Goal: Check status: Check status

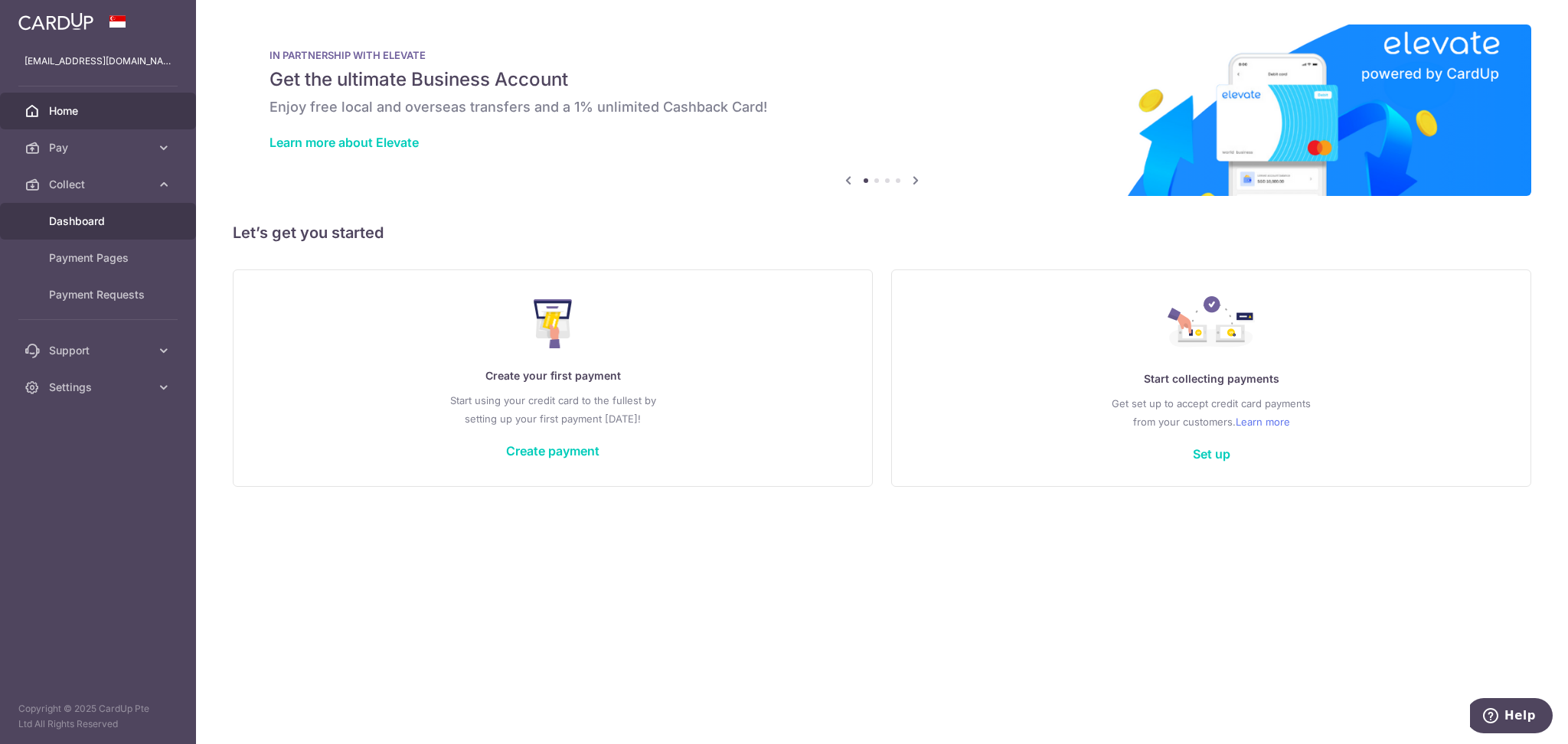
click at [94, 222] on span "Dashboard" at bounding box center [100, 221] width 101 height 15
click at [143, 226] on span "Dashboard" at bounding box center [100, 221] width 101 height 15
click at [90, 222] on span "Dashboard" at bounding box center [100, 221] width 101 height 15
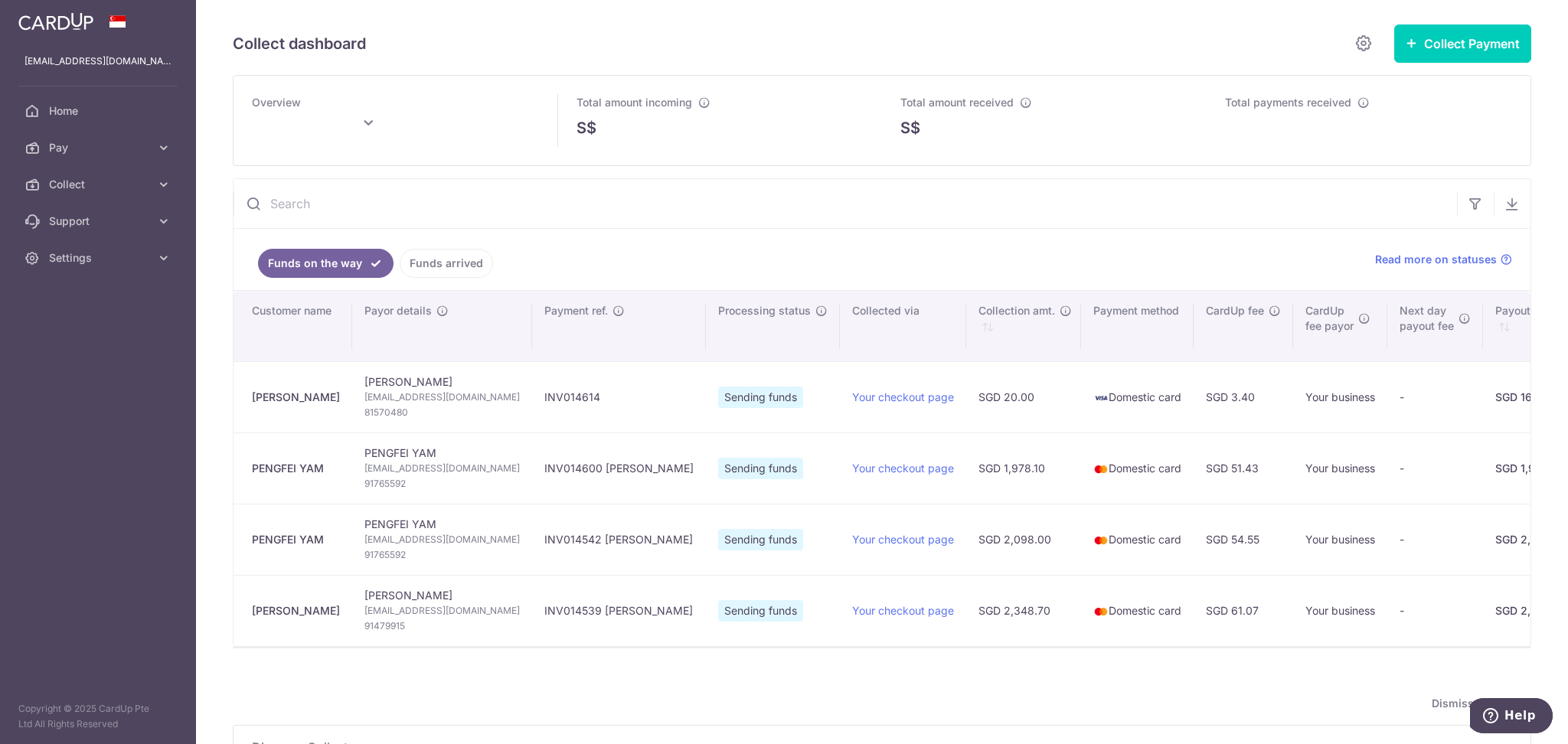
click at [469, 264] on link "Funds arrived" at bounding box center [446, 263] width 94 height 29
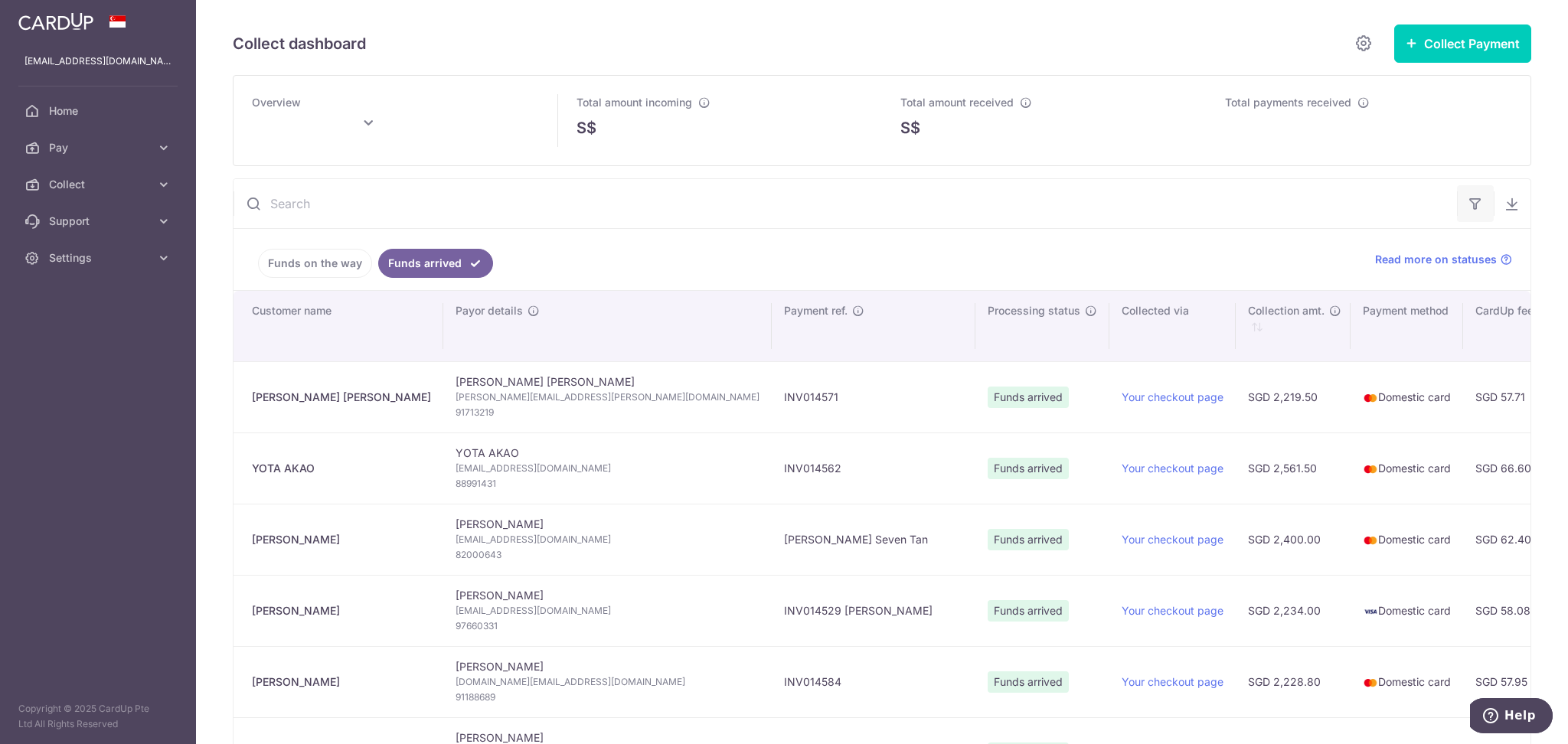
click at [1476, 205] on button "button" at bounding box center [1475, 204] width 37 height 37
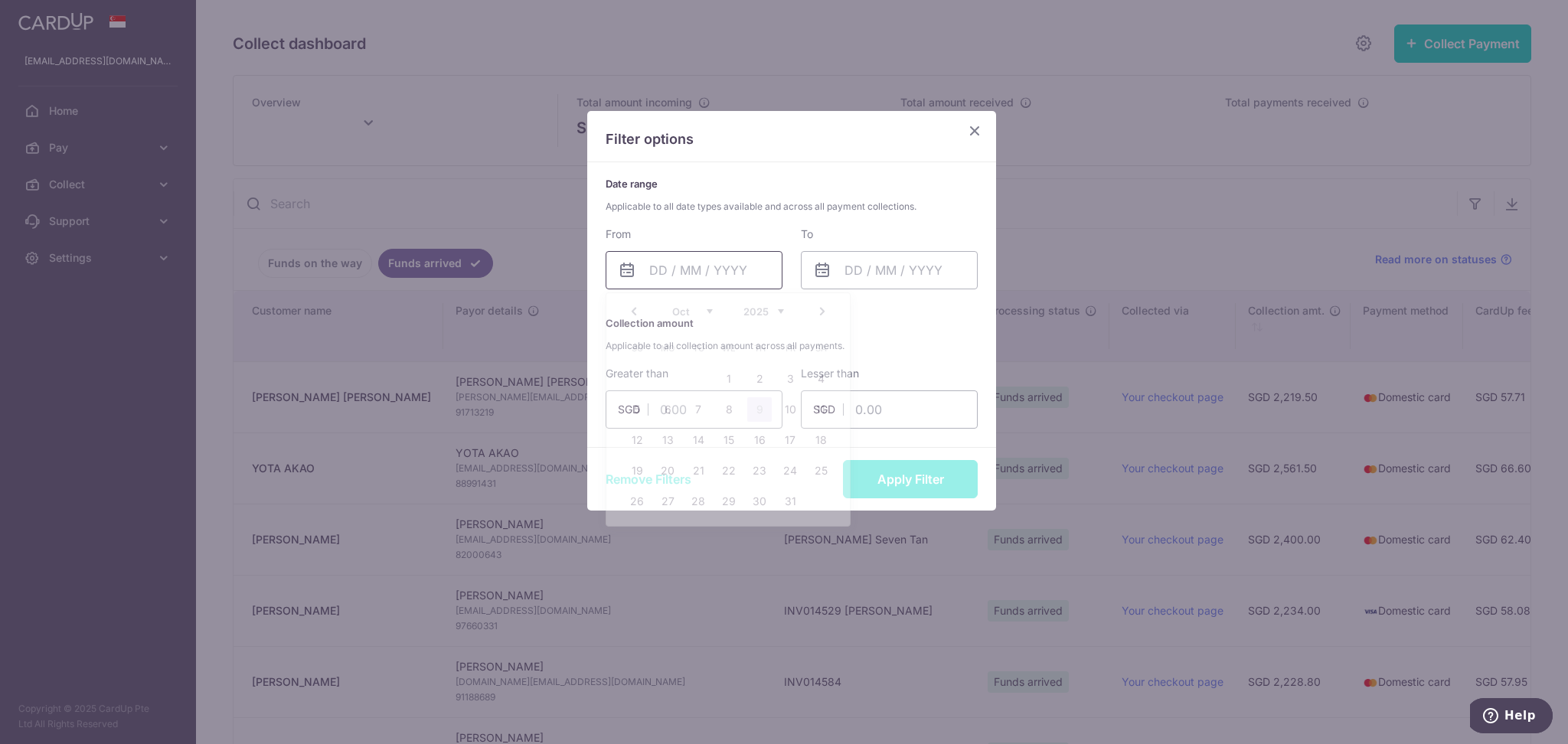
click at [711, 277] on input "text" at bounding box center [693, 270] width 177 height 38
drag, startPoint x: 725, startPoint y: 377, endPoint x: 935, endPoint y: 272, distance: 234.8
click at [726, 375] on link "1" at bounding box center [729, 379] width 25 height 25
type input "[DATE]"
drag, startPoint x: 937, startPoint y: 268, endPoint x: 922, endPoint y: 287, distance: 24.2
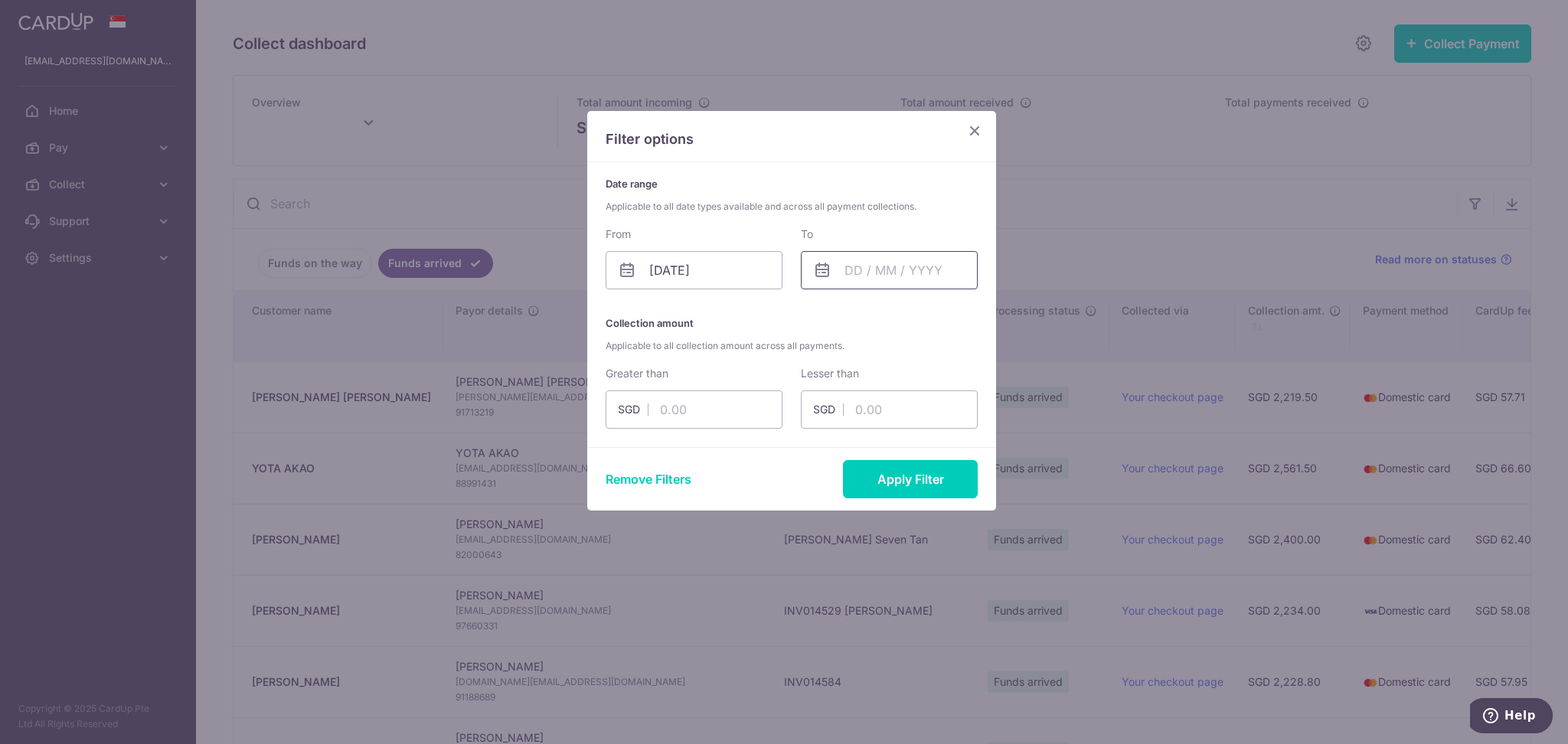
click at [936, 268] on input "text" at bounding box center [889, 270] width 177 height 38
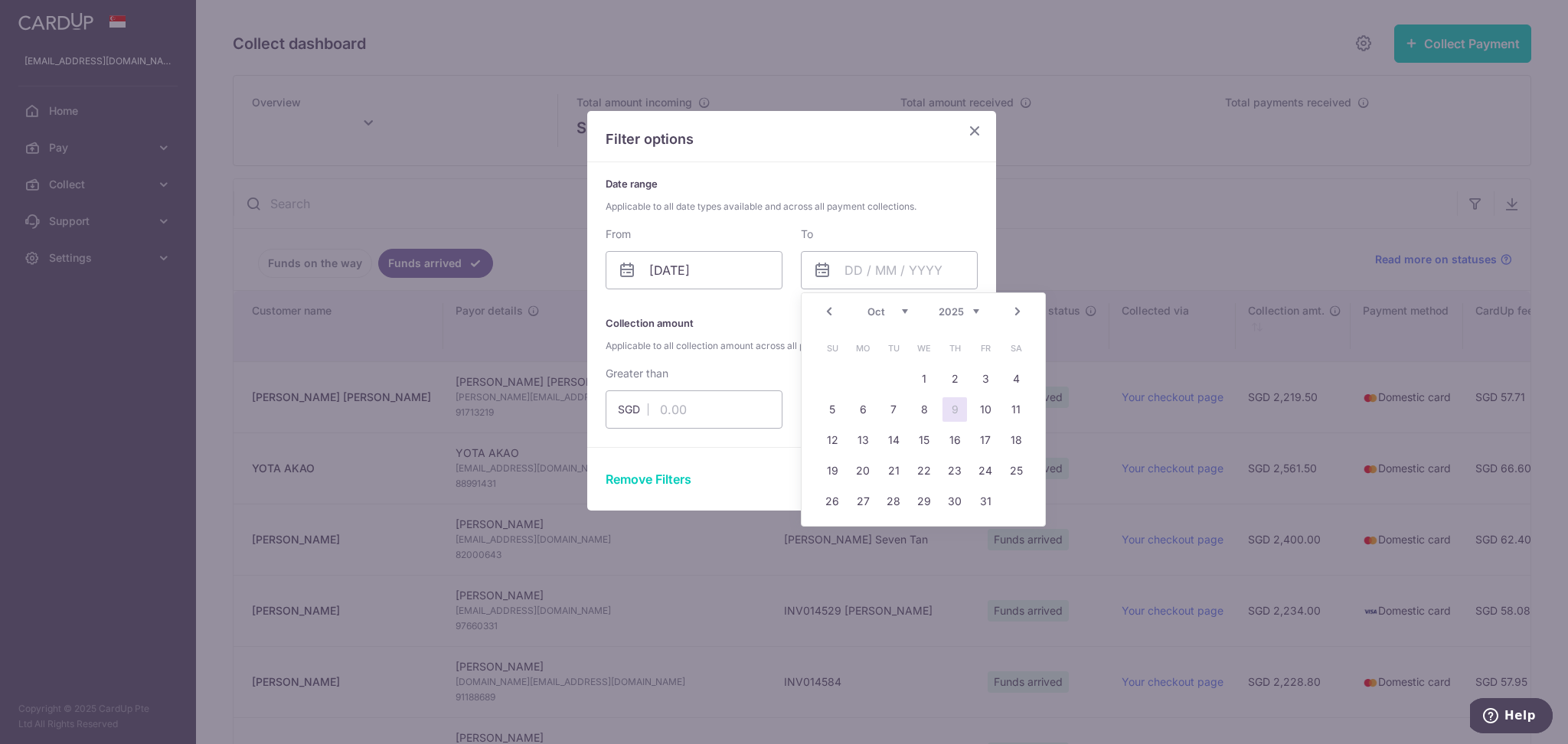
click at [951, 407] on link "9" at bounding box center [954, 410] width 25 height 25
type input "[DATE]"
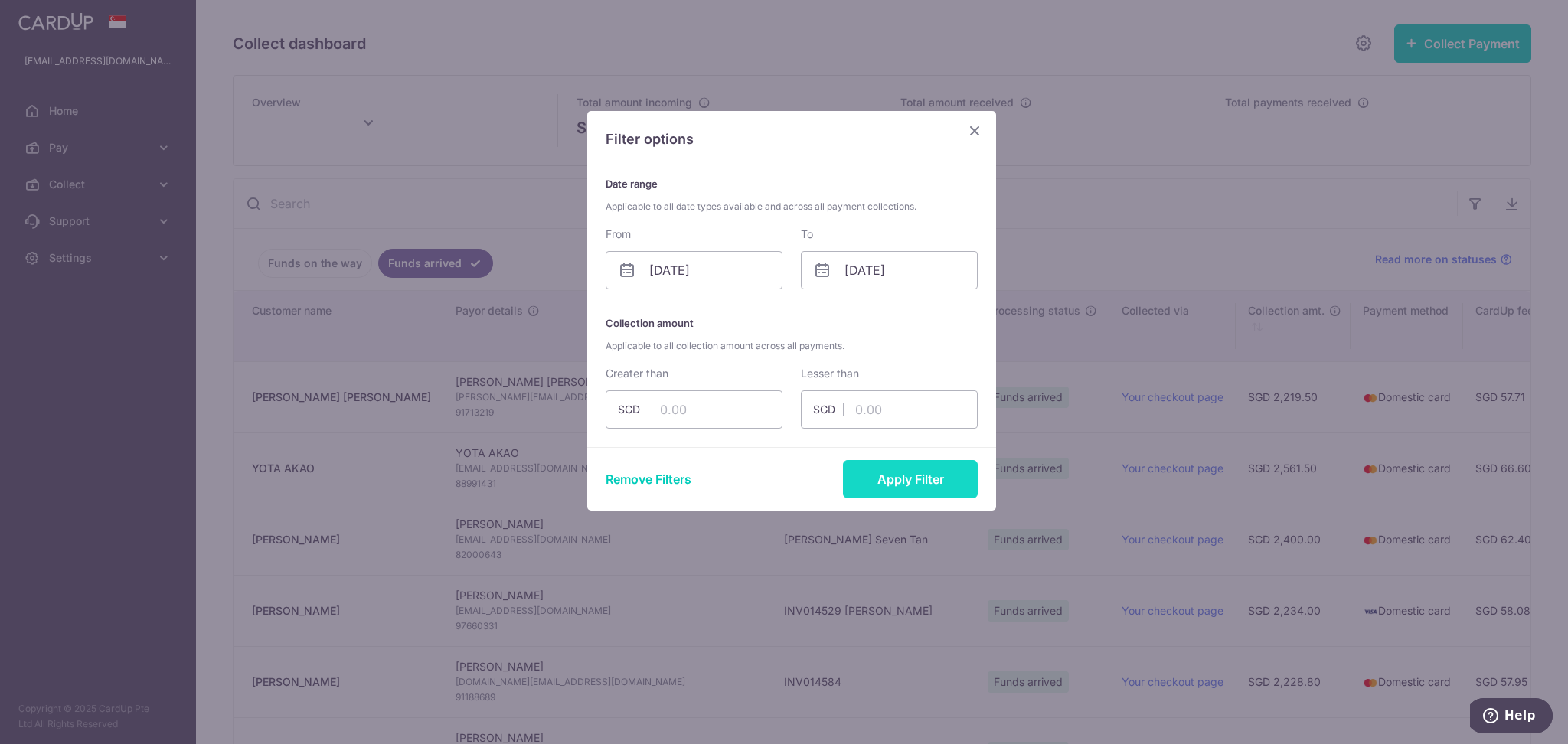
click at [927, 484] on button "Apply Filter" at bounding box center [911, 479] width 135 height 38
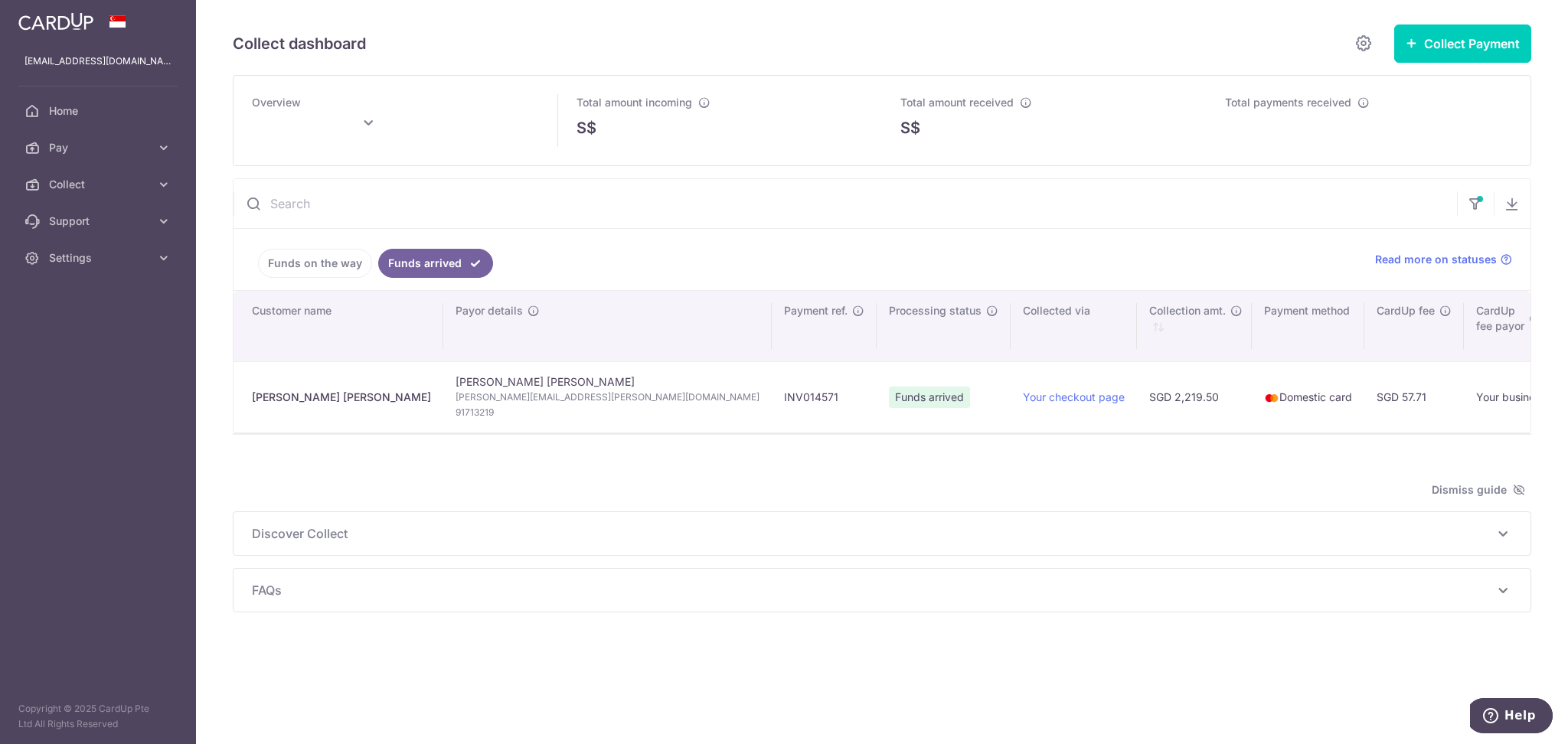
type input "[DATE]"
drag, startPoint x: 1507, startPoint y: 207, endPoint x: 1472, endPoint y: 226, distance: 39.8
click at [1510, 206] on icon "button" at bounding box center [1512, 203] width 15 height 15
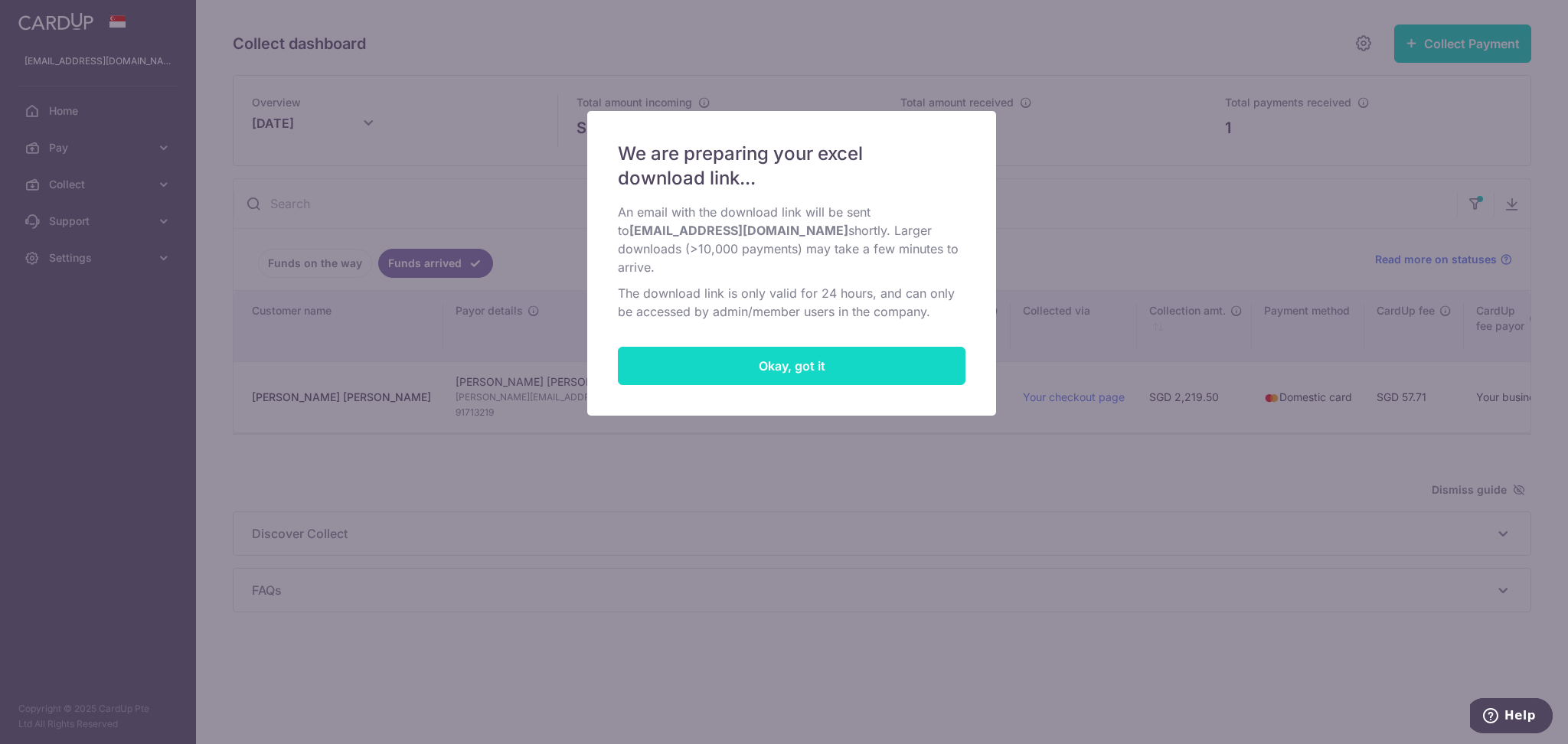
click at [844, 370] on button "Okay, got it" at bounding box center [791, 366] width 348 height 38
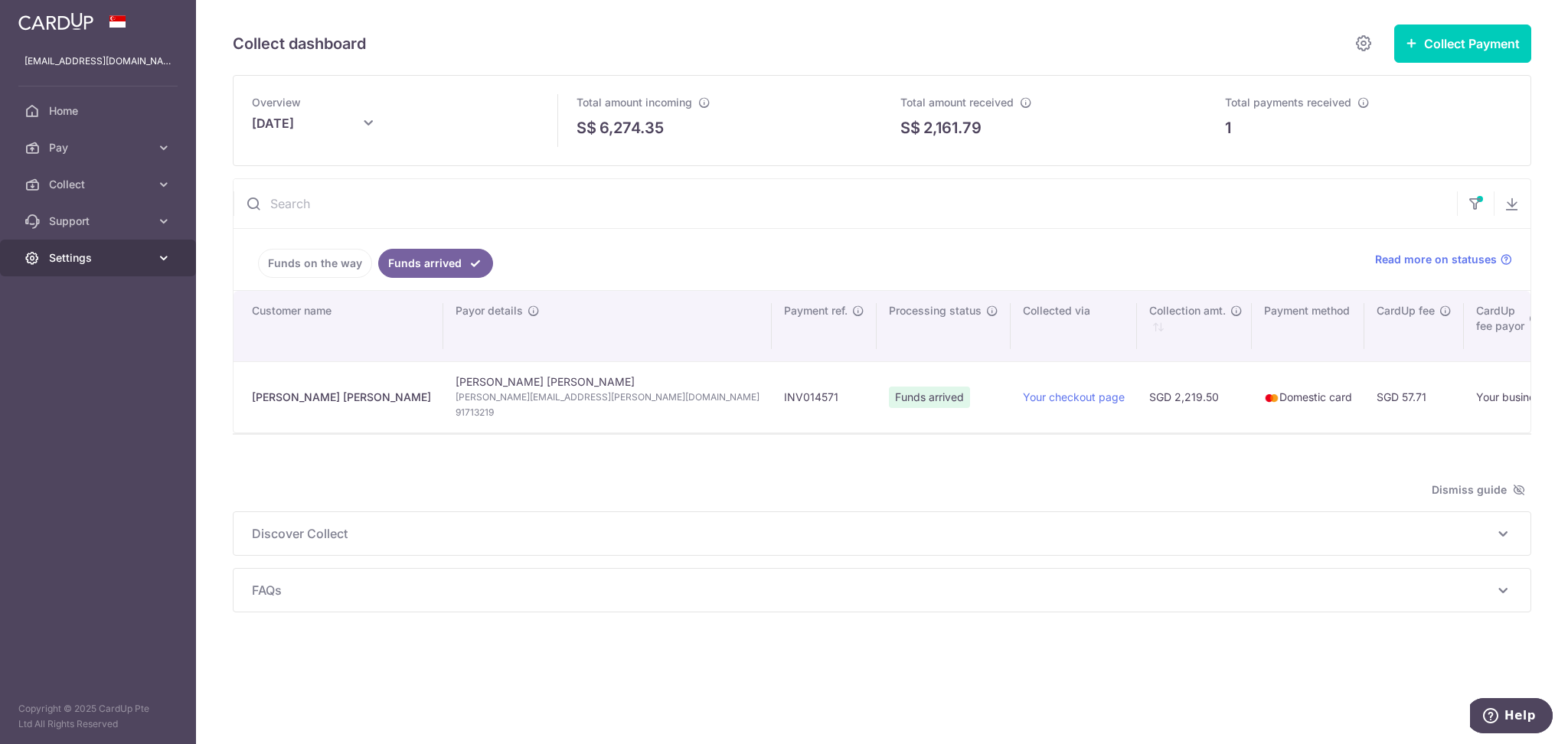
drag, startPoint x: 136, startPoint y: 262, endPoint x: 120, endPoint y: 274, distance: 20.0
click at [135, 262] on span "Settings" at bounding box center [100, 258] width 101 height 15
click at [93, 343] on link "Logout" at bounding box center [97, 331] width 196 height 37
